Goal: Find specific page/section: Find specific page/section

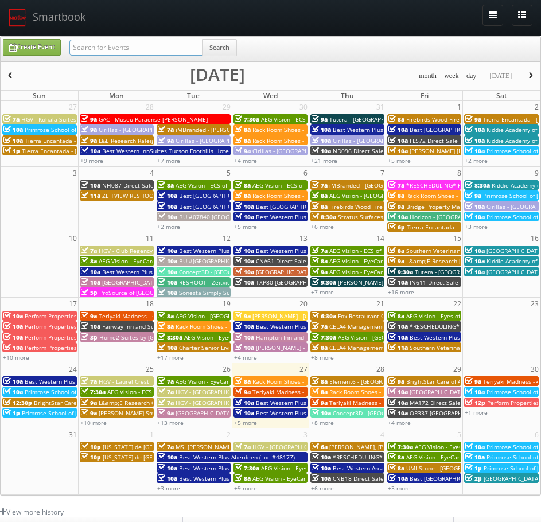
click at [168, 54] on input "text" at bounding box center [135, 48] width 133 height 16
type input "storeease"
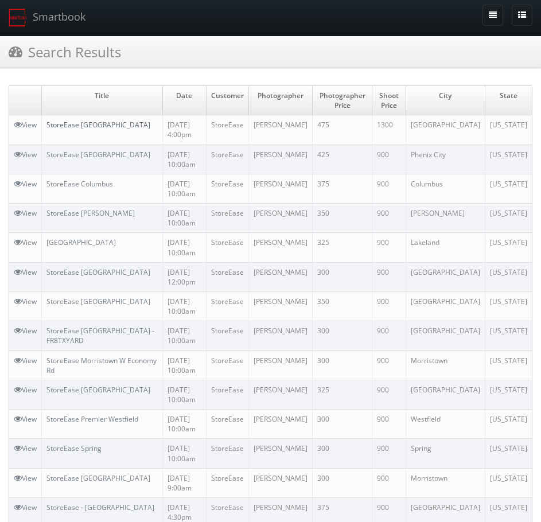
click at [91, 123] on link "StoreEase [GEOGRAPHIC_DATA]" at bounding box center [99, 125] width 104 height 10
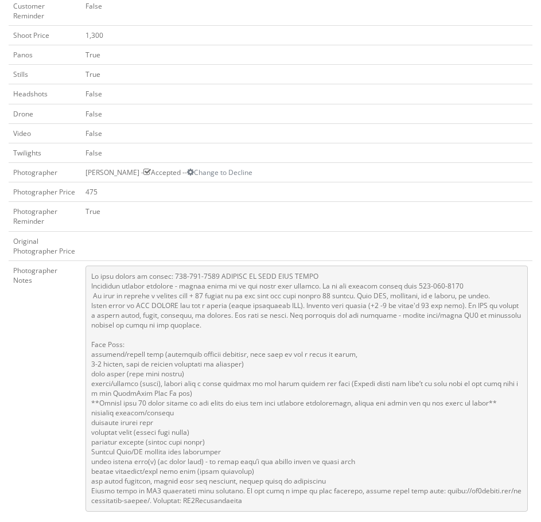
scroll to position [402, 0]
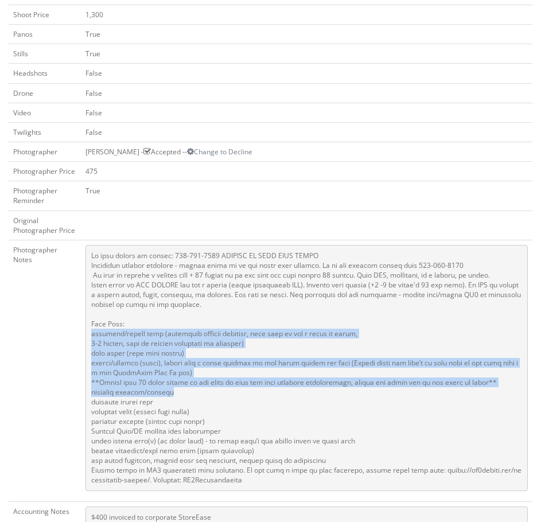
drag, startPoint x: 88, startPoint y: 334, endPoint x: 216, endPoint y: 396, distance: 142.5
click at [216, 396] on pre at bounding box center [307, 368] width 443 height 246
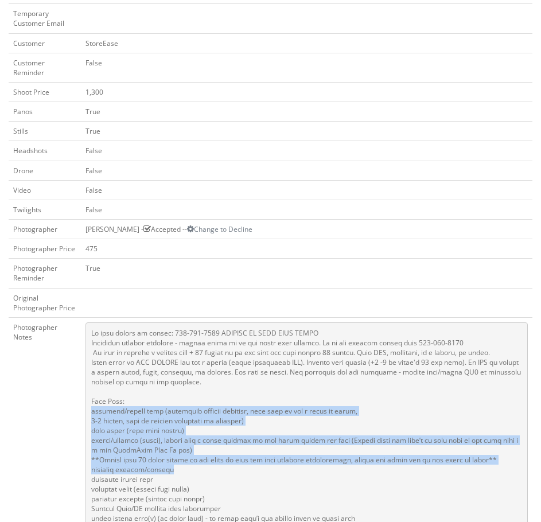
scroll to position [344, 0]
